Goal: Find specific page/section: Find specific page/section

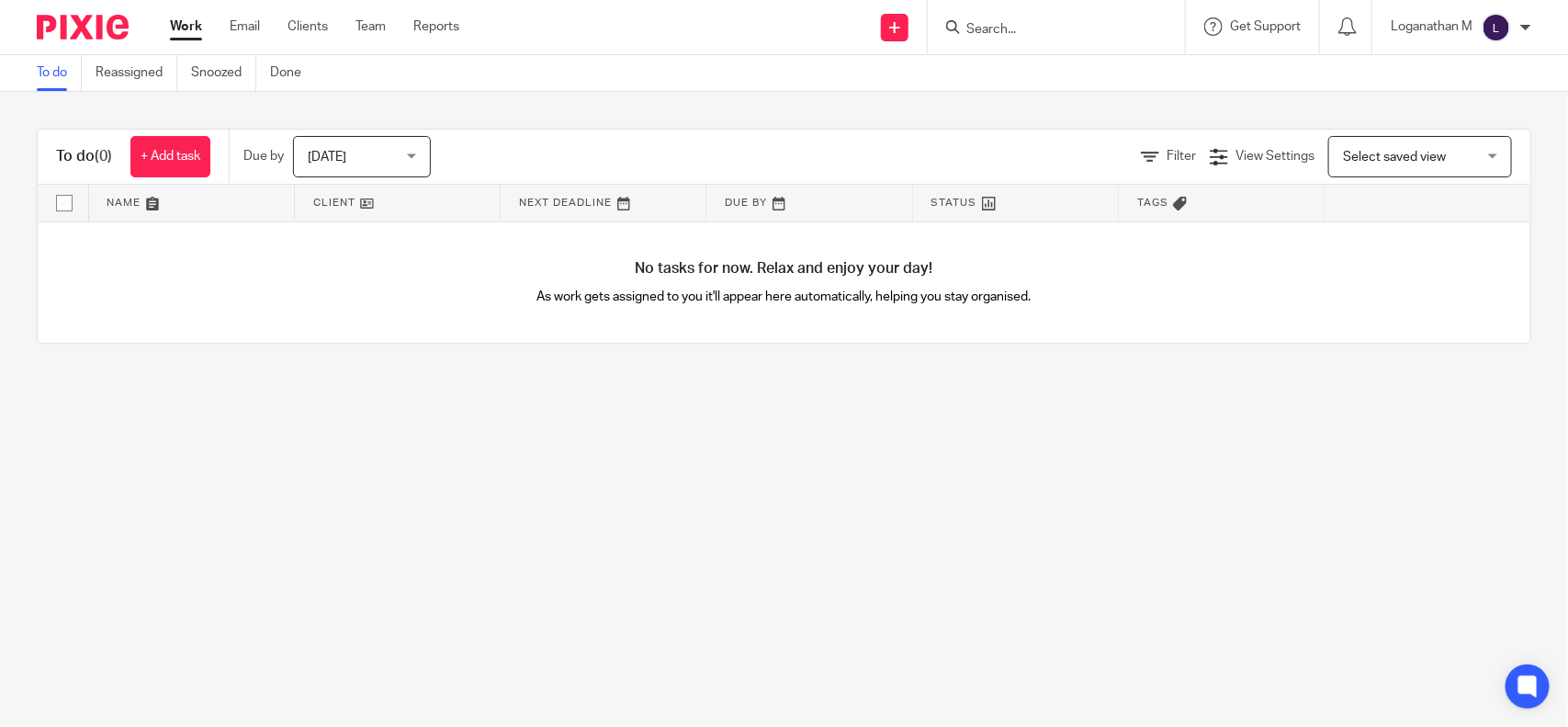
click at [974, 22] on input "Search" at bounding box center [1047, 30] width 165 height 16
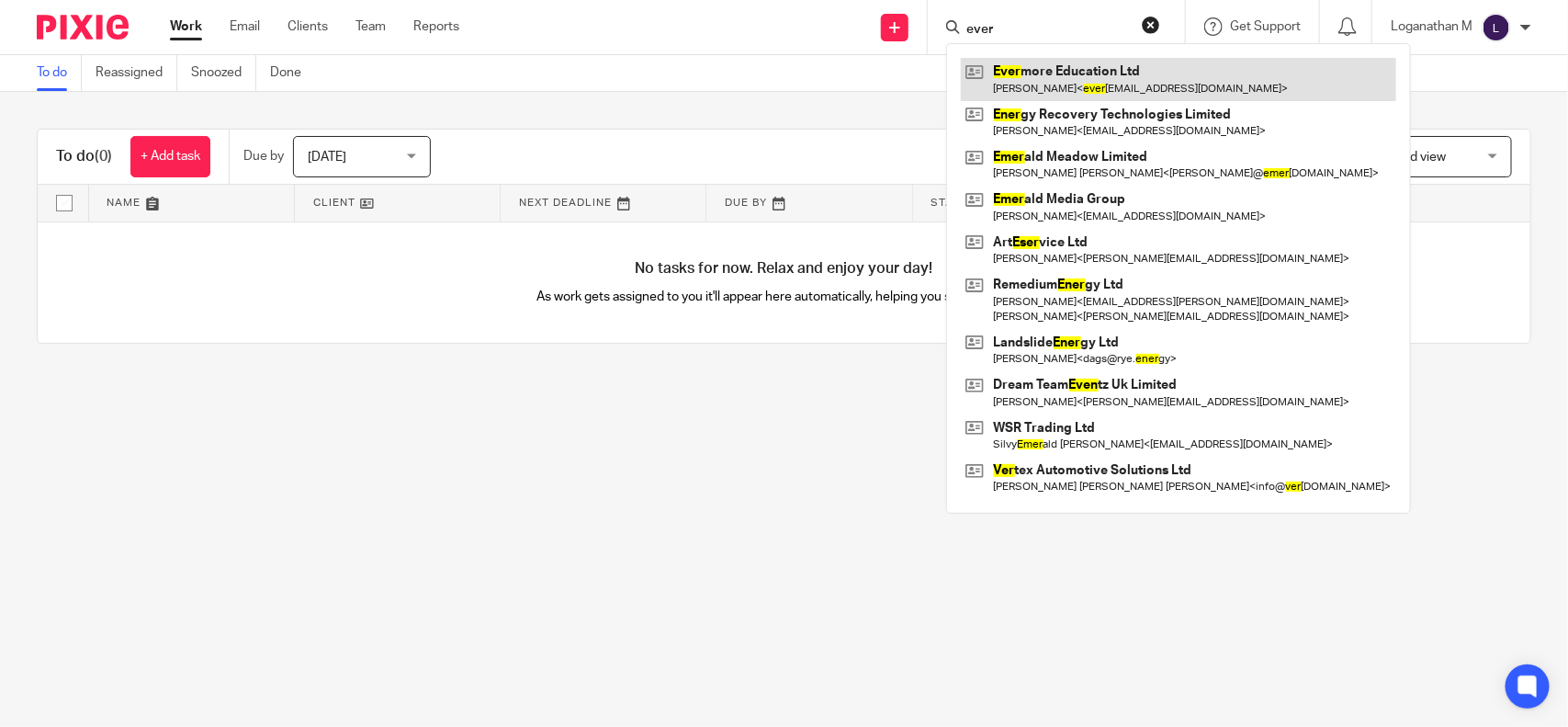
type input "ever"
click at [1085, 76] on link at bounding box center [1179, 79] width 435 height 42
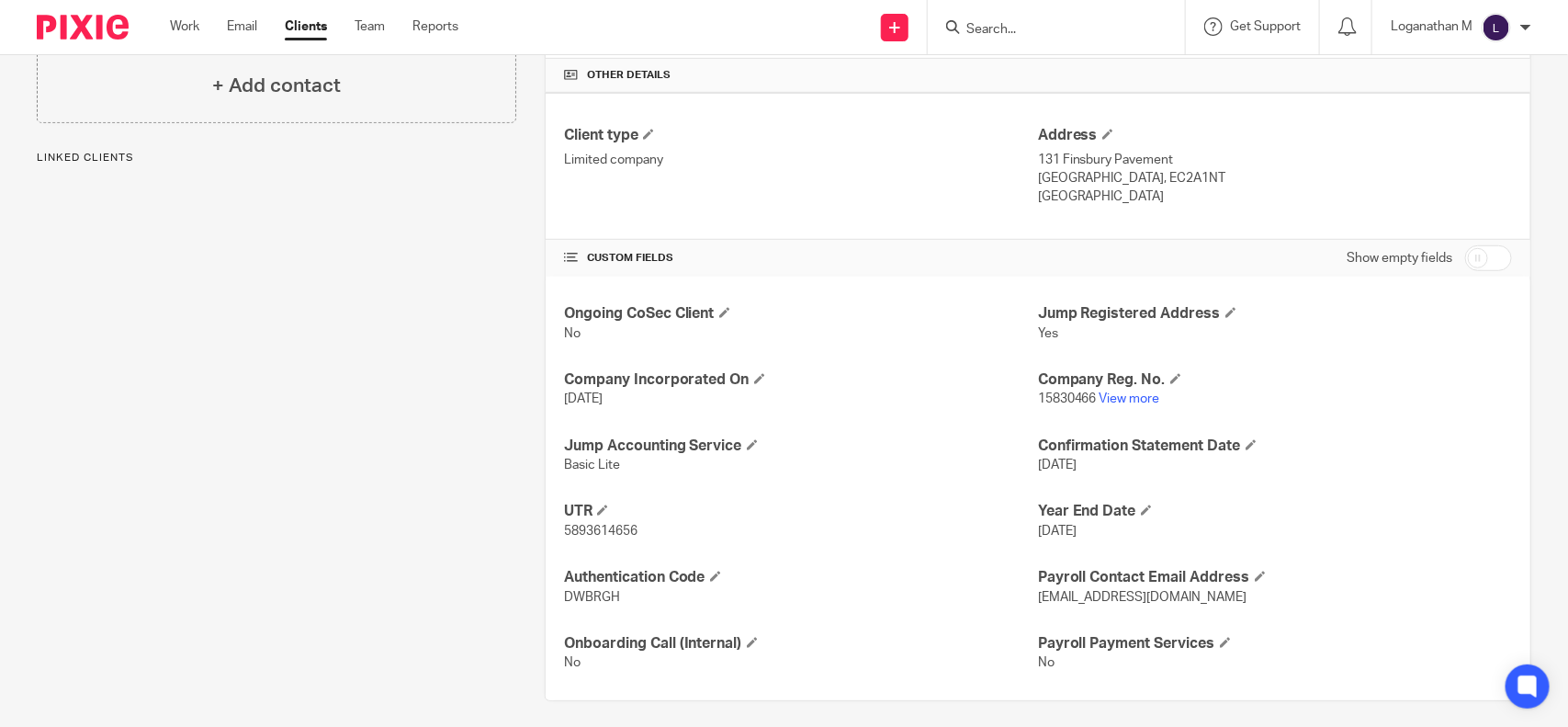
scroll to position [442, 0]
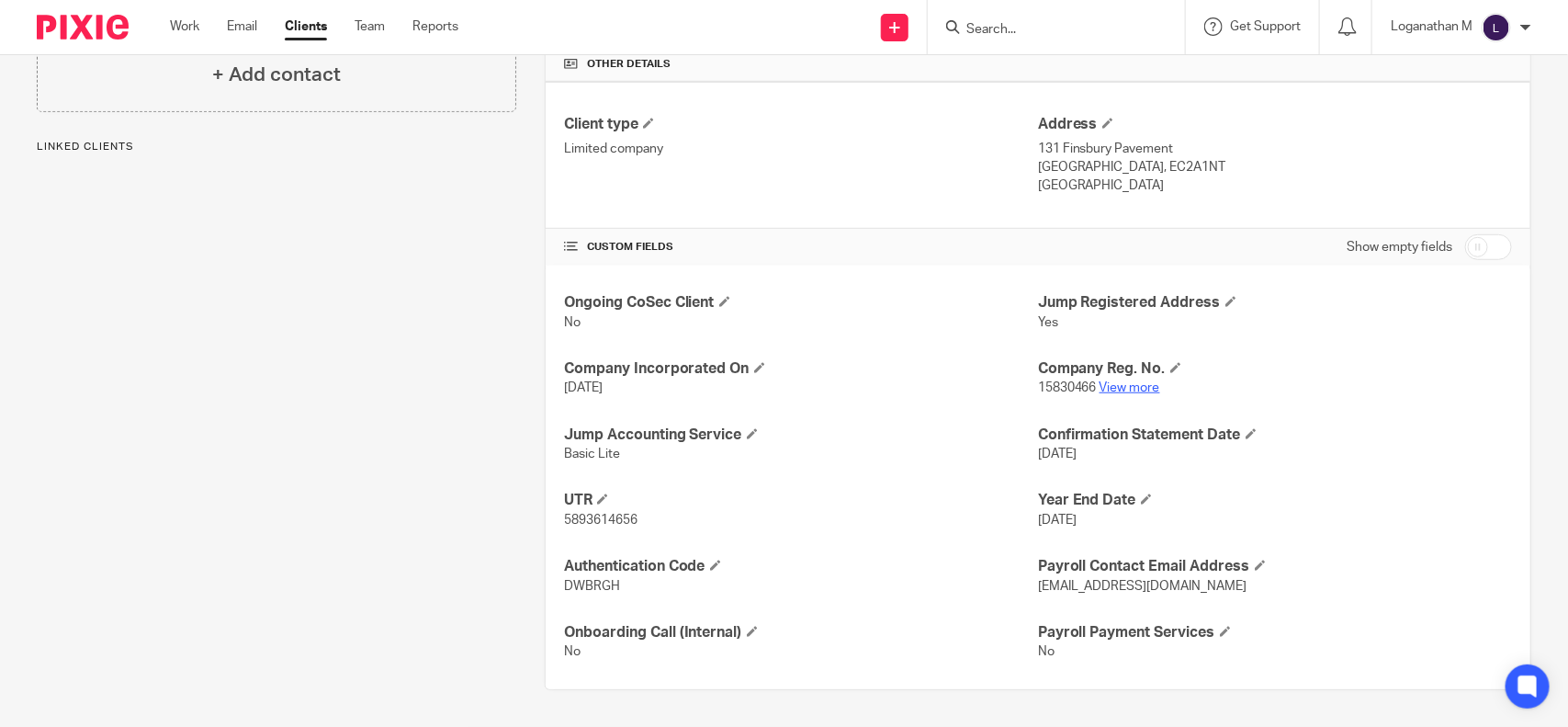
click at [1104, 392] on link "View more" at bounding box center [1130, 387] width 60 height 12
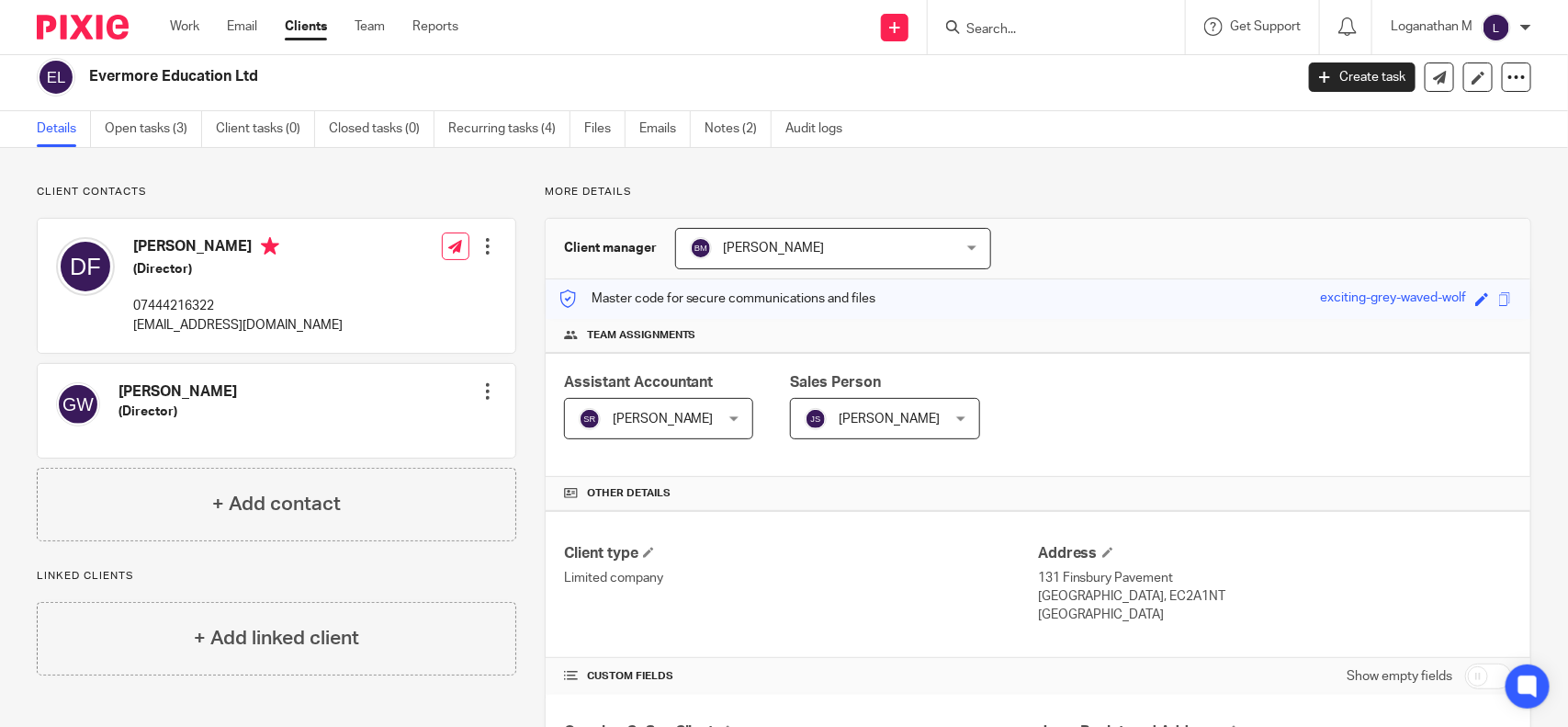
scroll to position [0, 0]
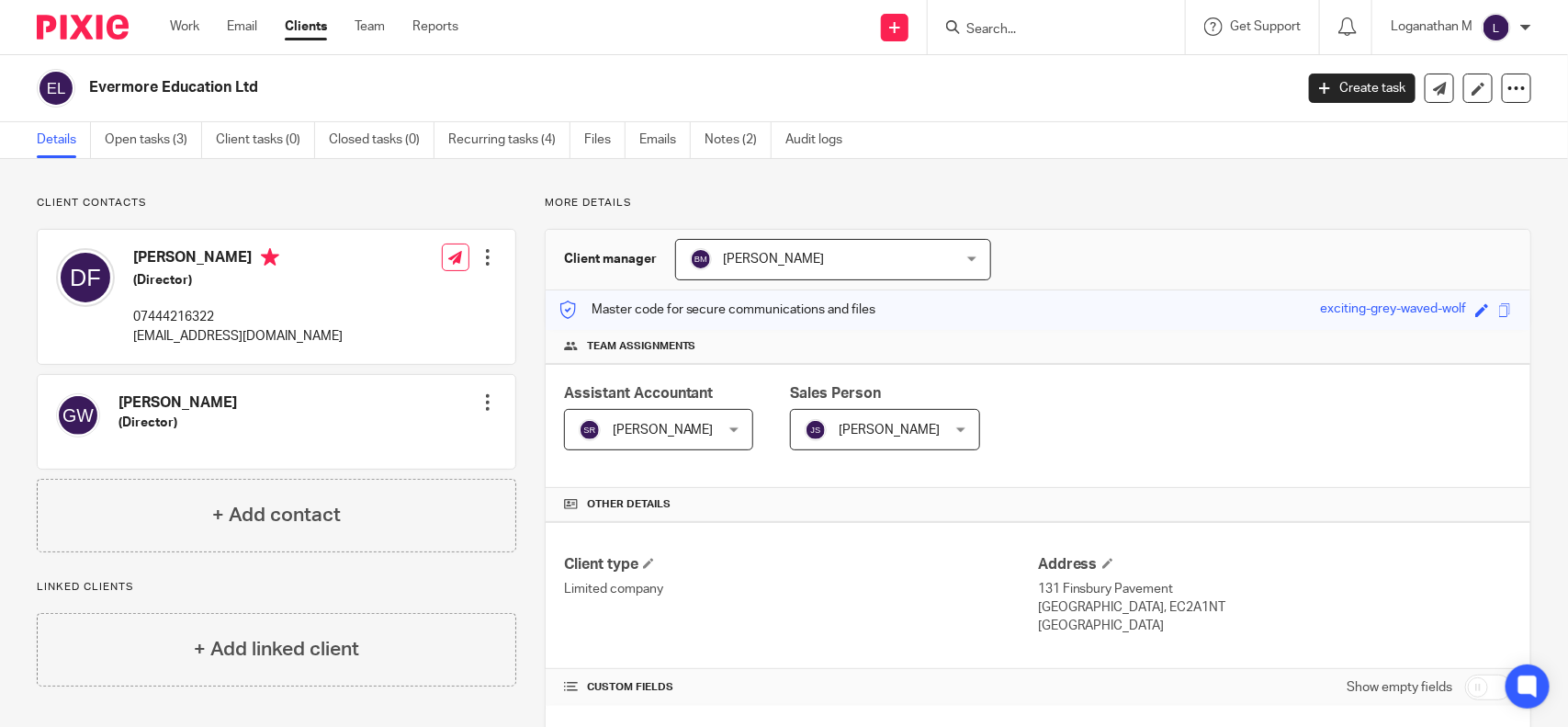
click at [1072, 95] on div "Evermore Education Ltd" at bounding box center [685, 87] width 1192 height 19
click at [1003, 23] on input "Search" at bounding box center [1047, 30] width 165 height 16
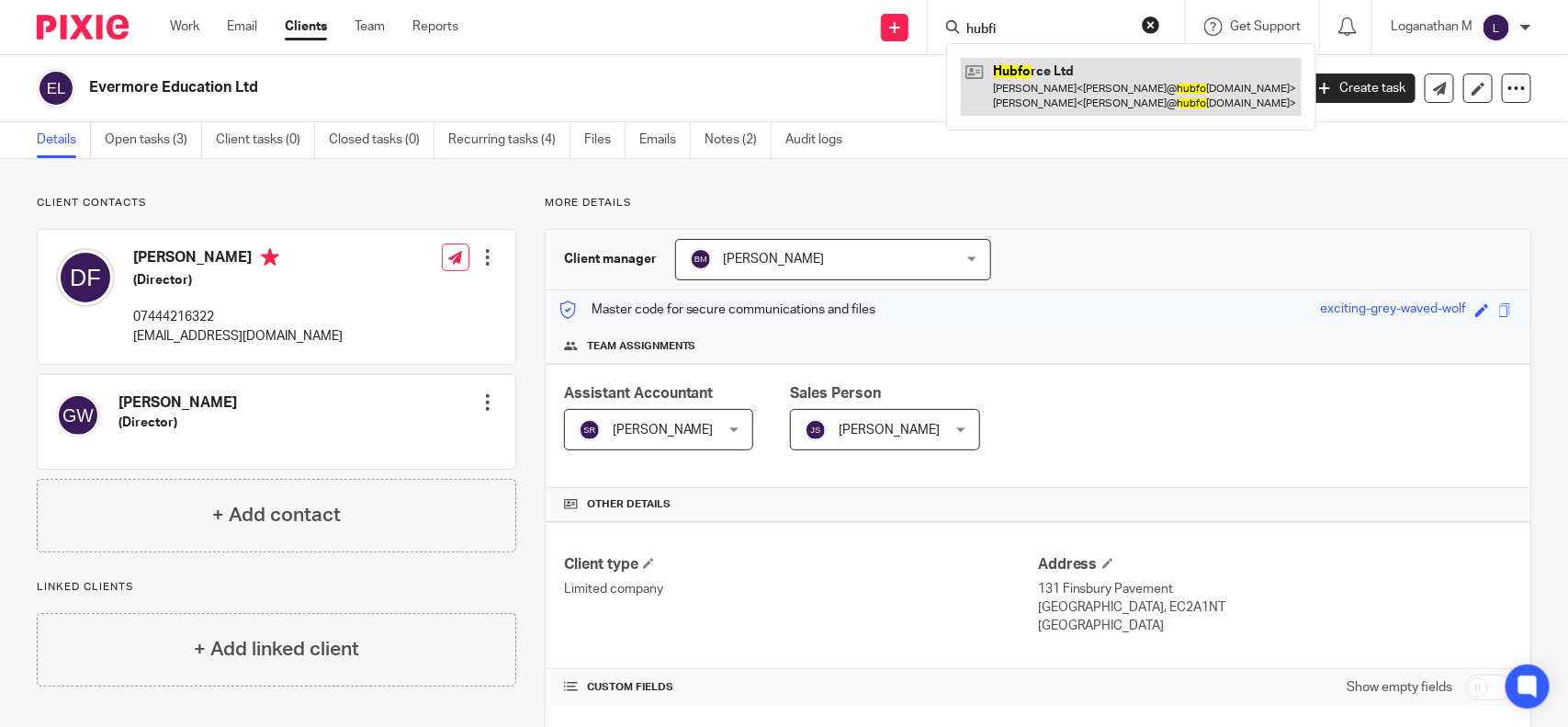
type input "hubfi"
click at [1024, 72] on link at bounding box center [1131, 85] width 340 height 57
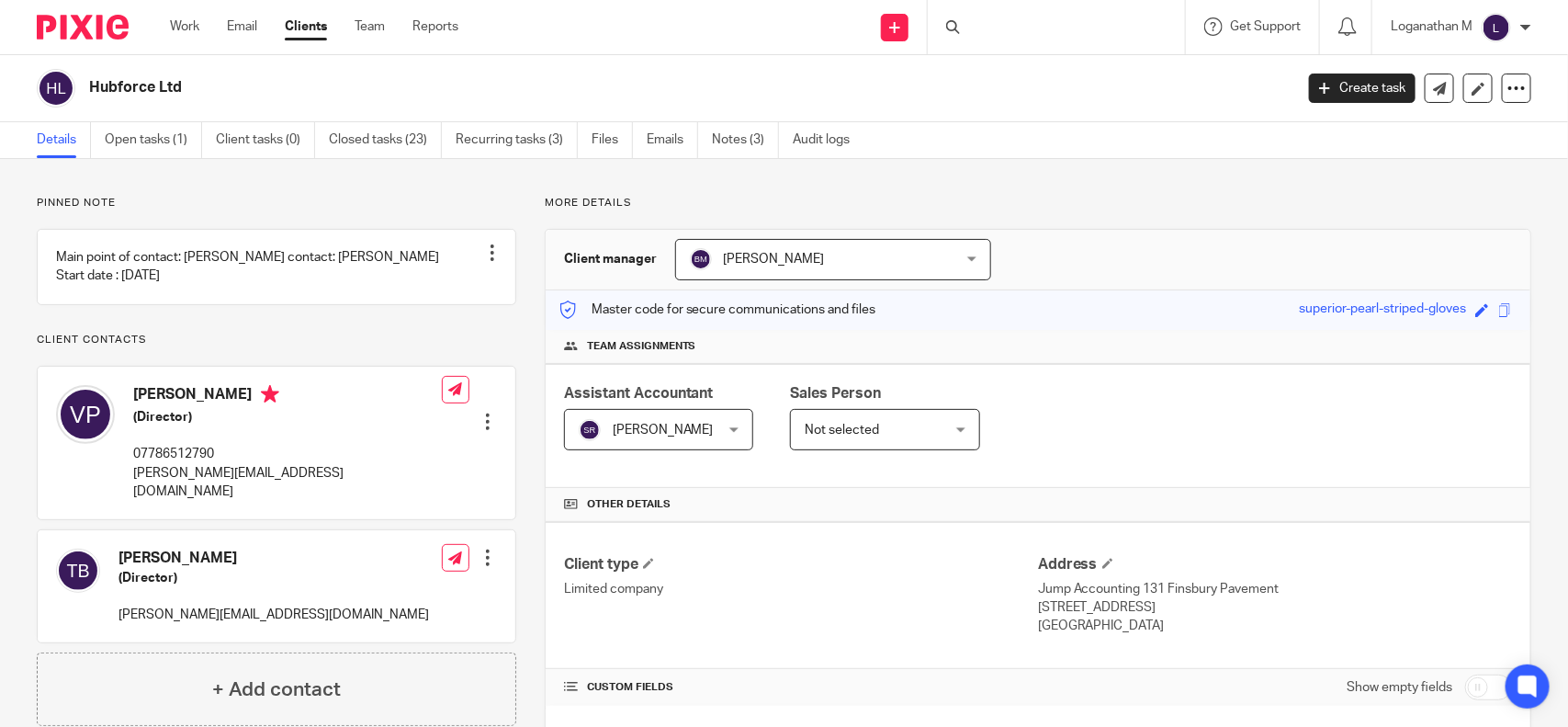
scroll to position [349, 0]
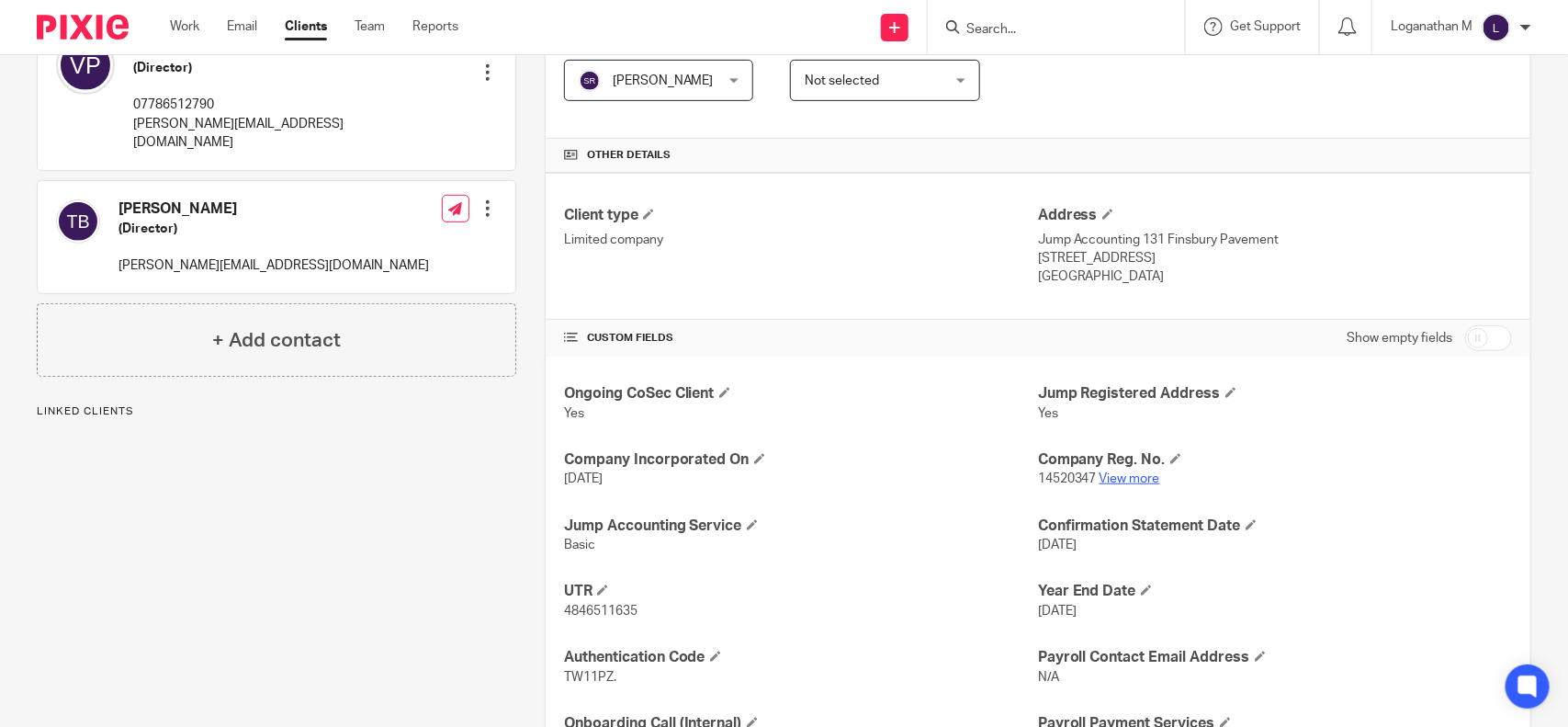
click at [1100, 476] on link "View more" at bounding box center [1130, 478] width 60 height 12
click at [981, 28] on input "Search" at bounding box center [1047, 30] width 165 height 16
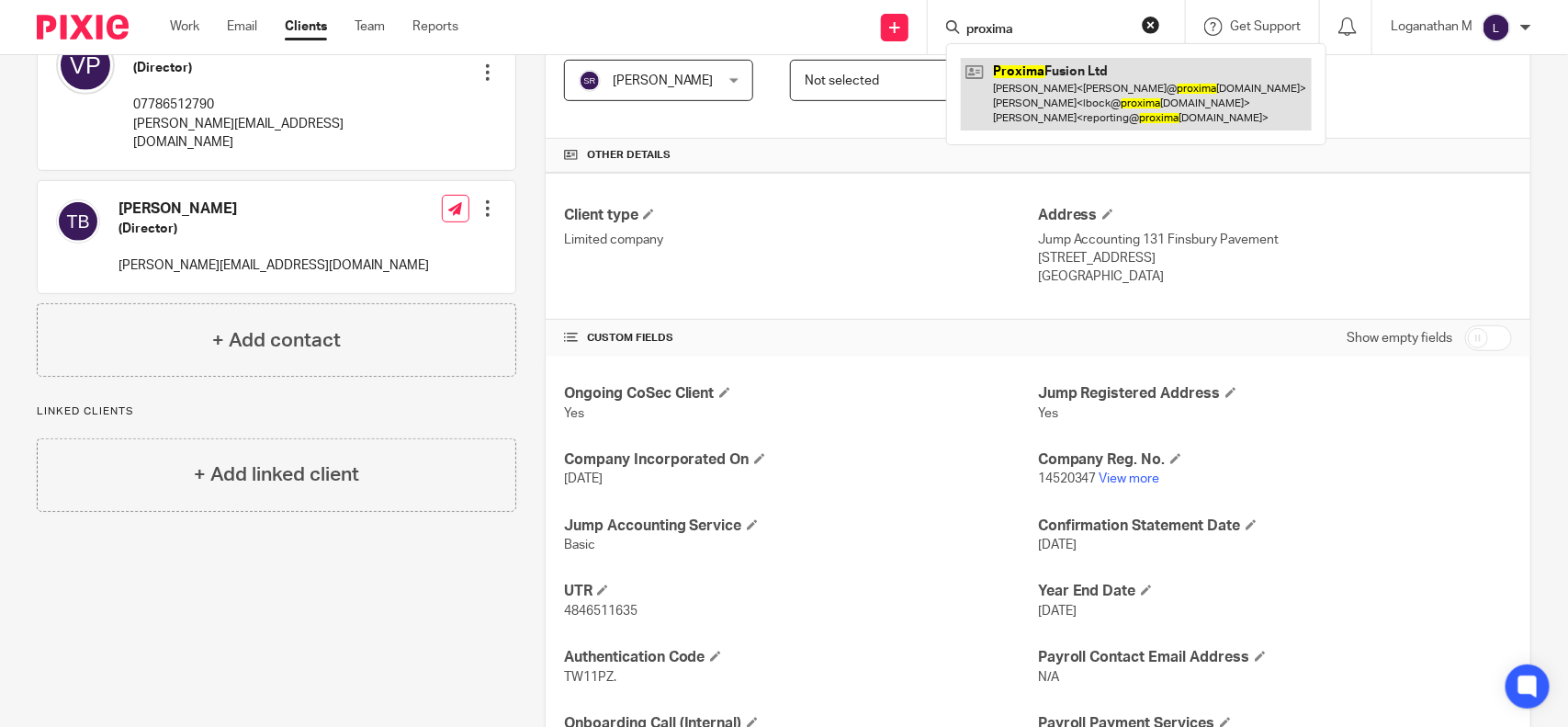
type input "proxima"
click at [1048, 77] on link at bounding box center [1136, 94] width 351 height 73
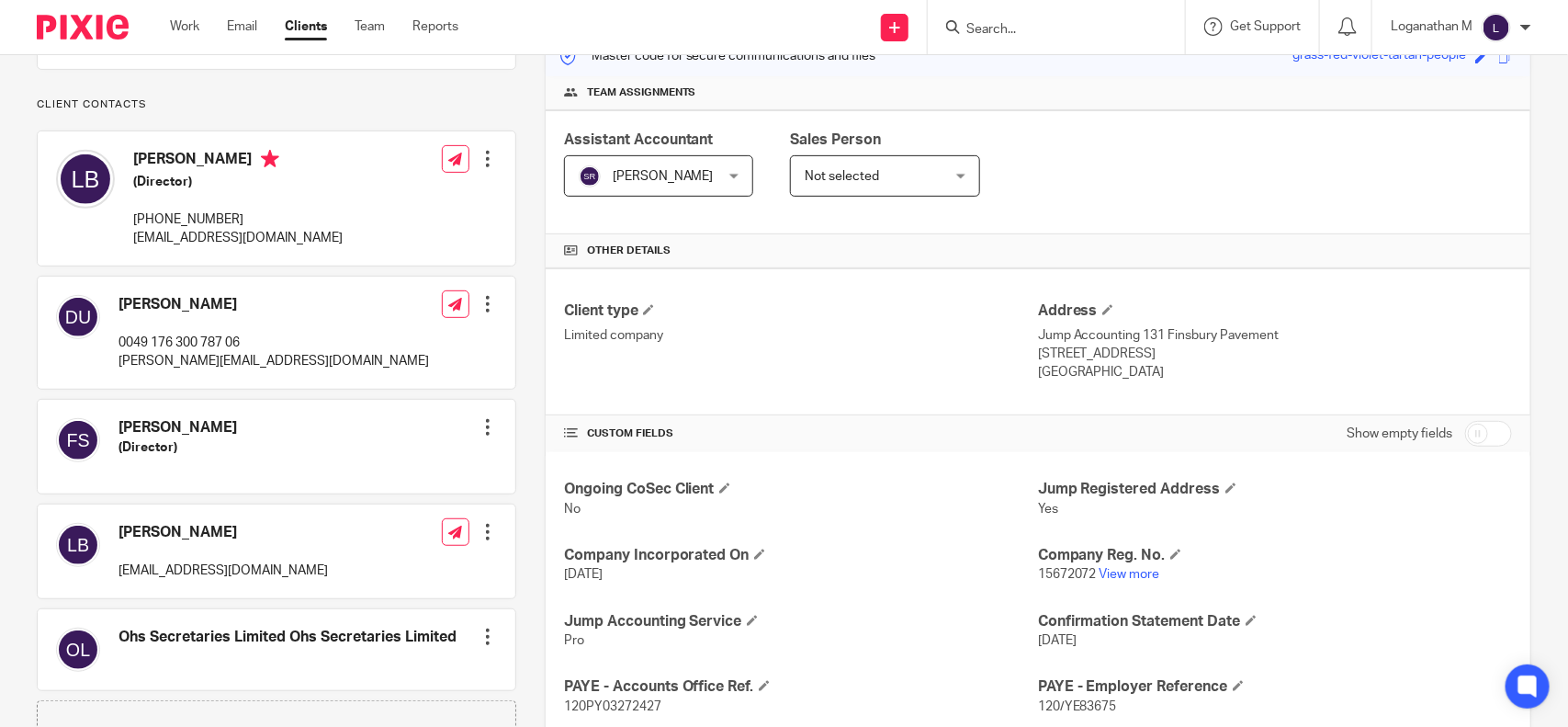
scroll to position [291, 0]
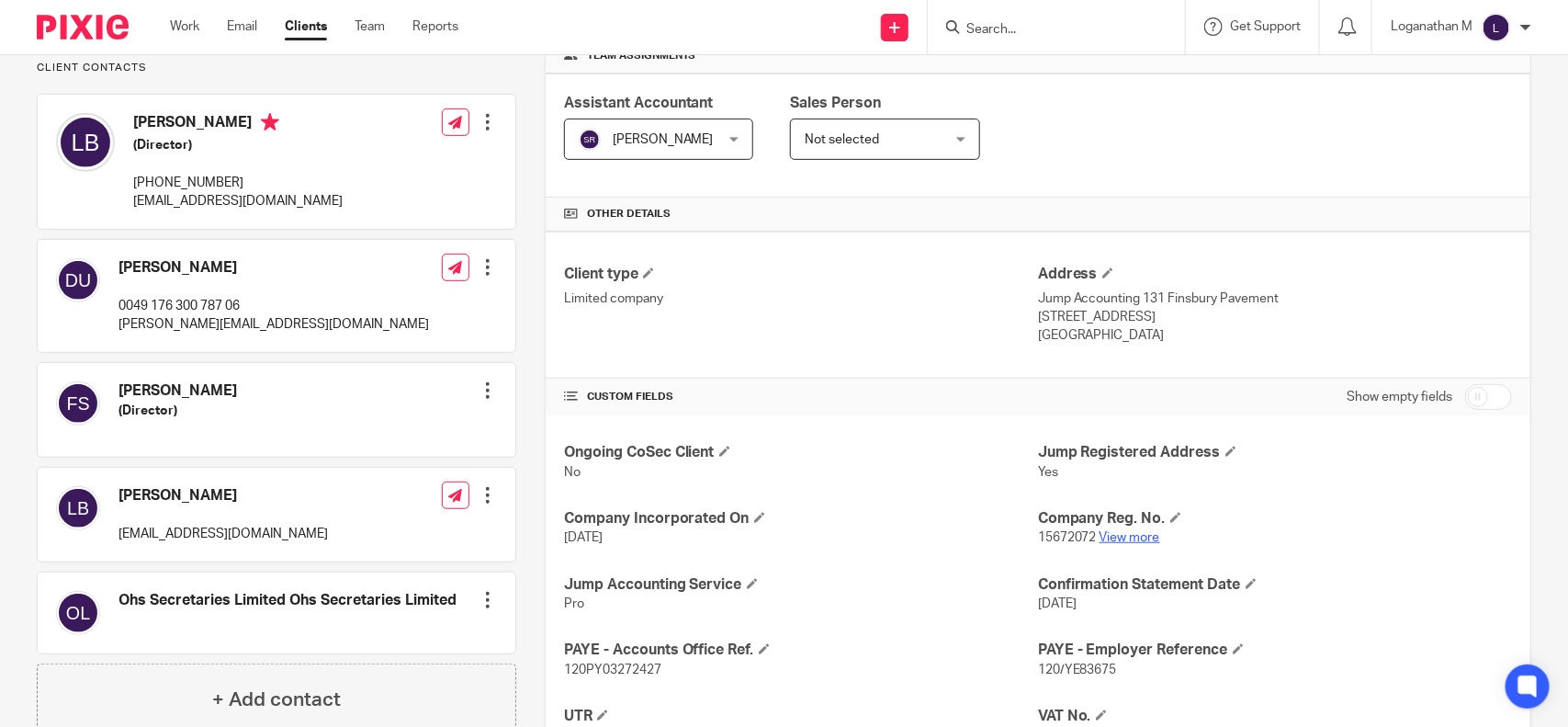
click at [1118, 535] on link "View more" at bounding box center [1130, 537] width 60 height 12
click at [984, 33] on input "Search" at bounding box center [1047, 30] width 165 height 16
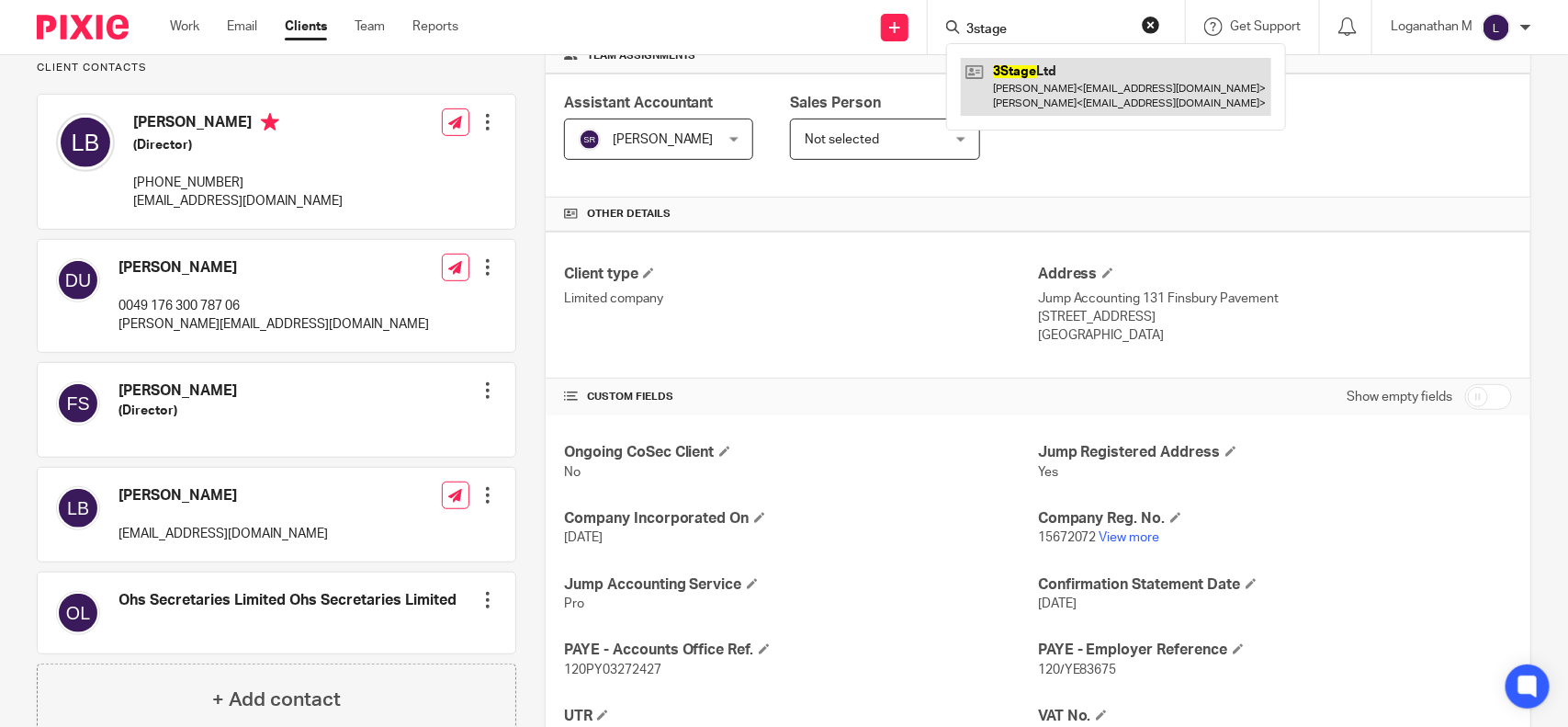
type input "3stage"
click at [1078, 93] on link at bounding box center [1116, 85] width 311 height 57
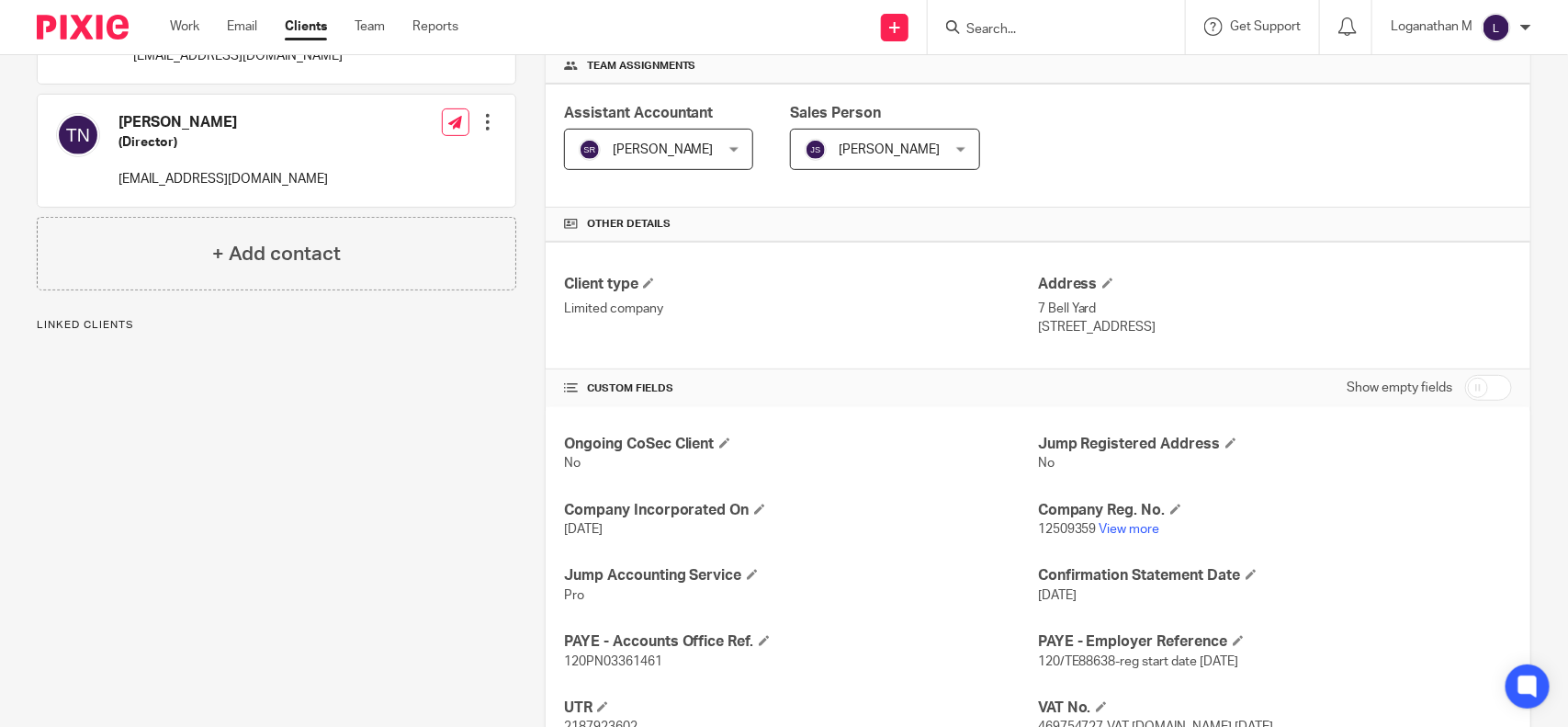
scroll to position [281, 0]
click at [1133, 525] on link "View more" at bounding box center [1130, 528] width 60 height 12
